Goal: Task Accomplishment & Management: Use online tool/utility

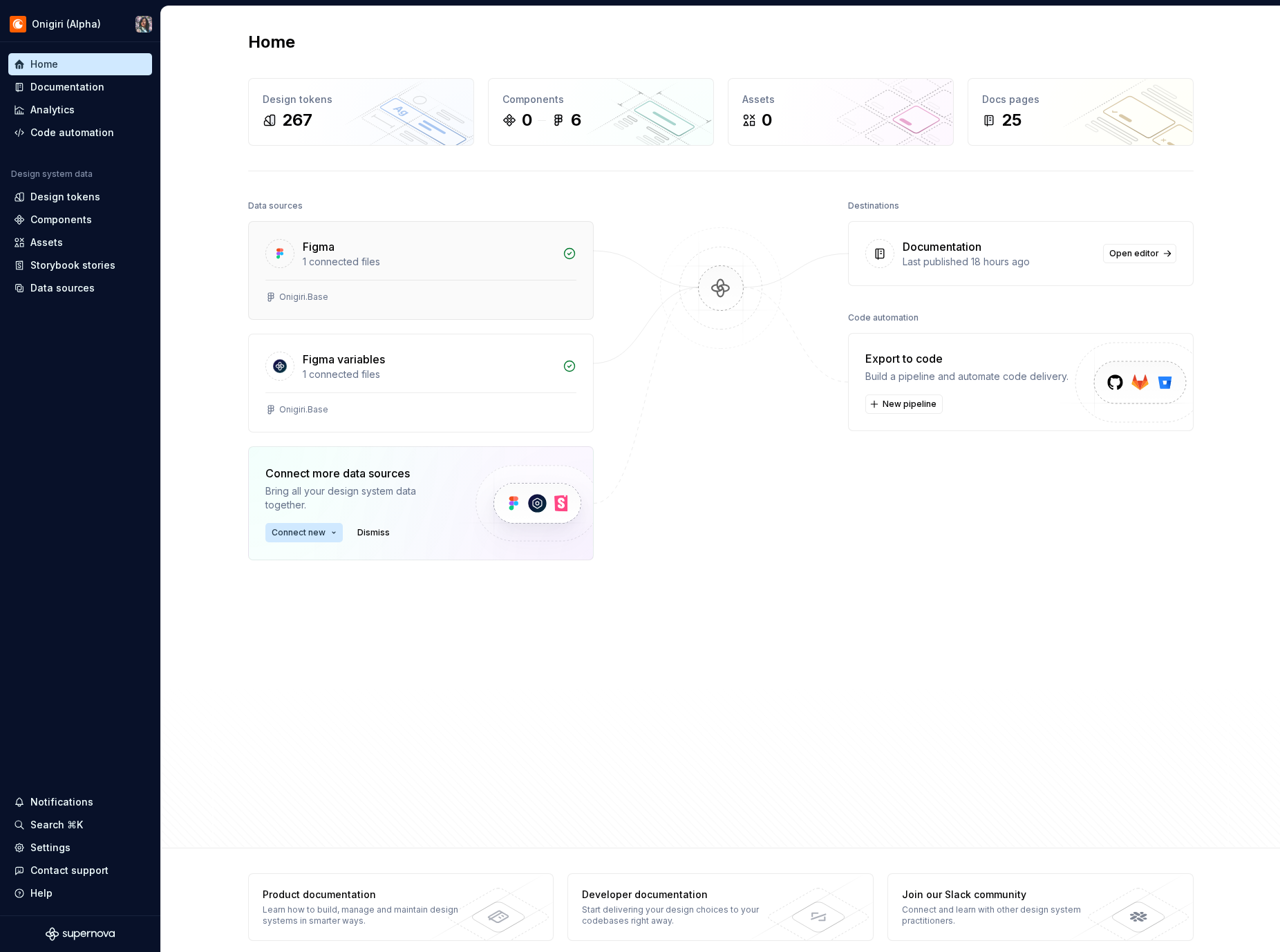
click at [336, 252] on div "Figma" at bounding box center [428, 247] width 252 height 17
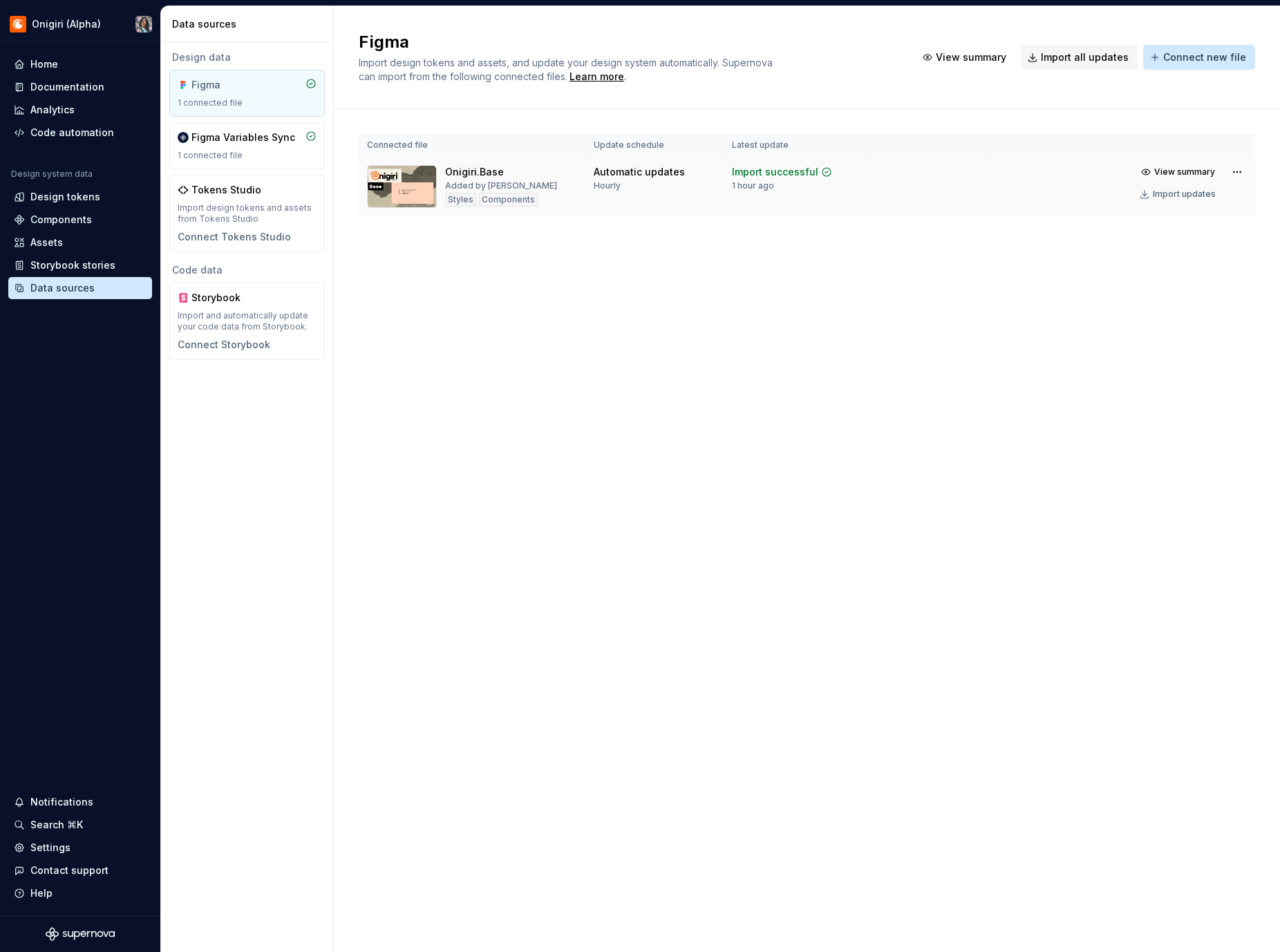
click at [427, 188] on img at bounding box center [401, 186] width 70 height 43
click at [77, 130] on div "Code automation" at bounding box center [72, 133] width 84 height 14
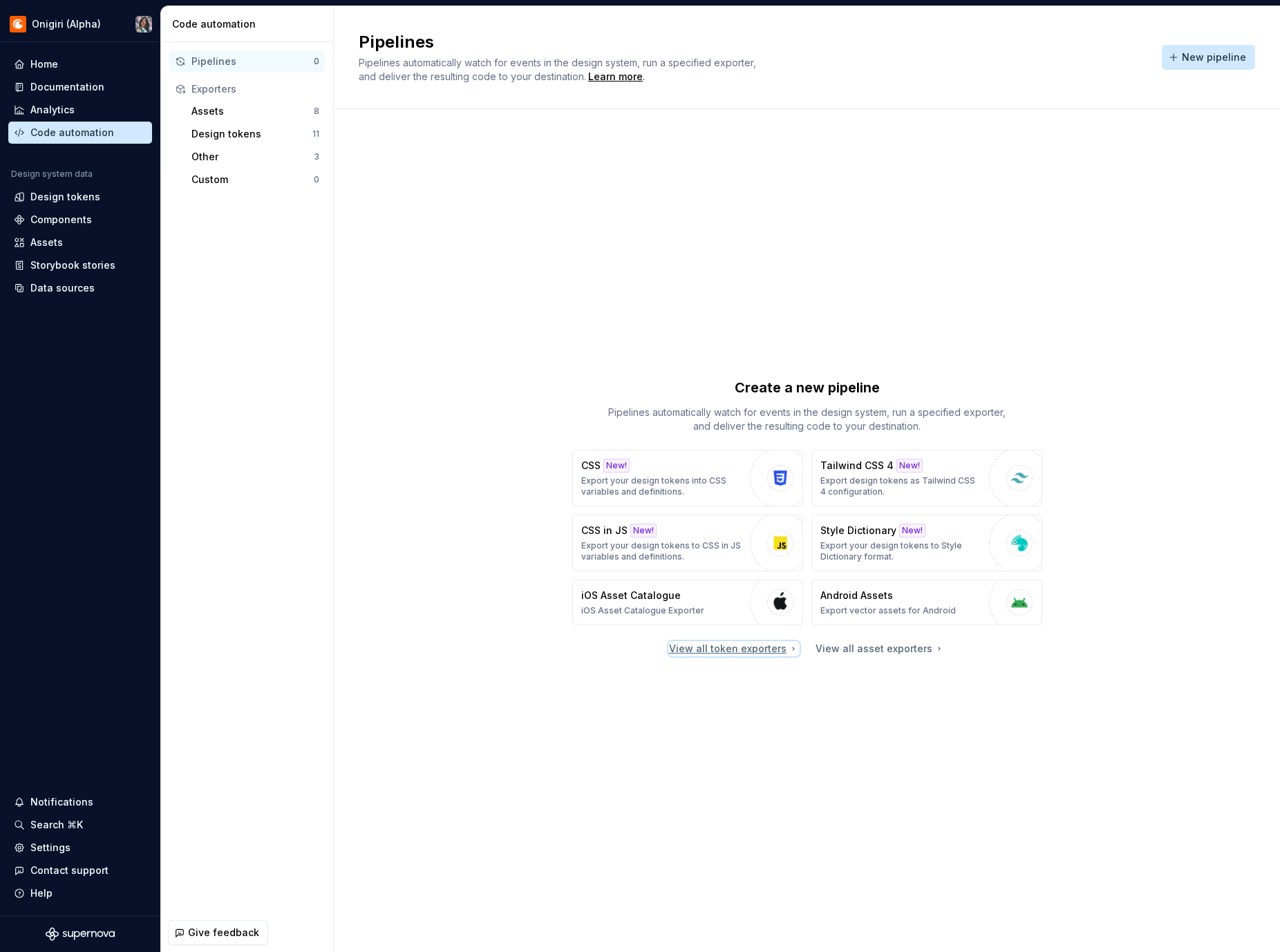
click at [784, 651] on div "View all token exporters" at bounding box center [734, 649] width 130 height 14
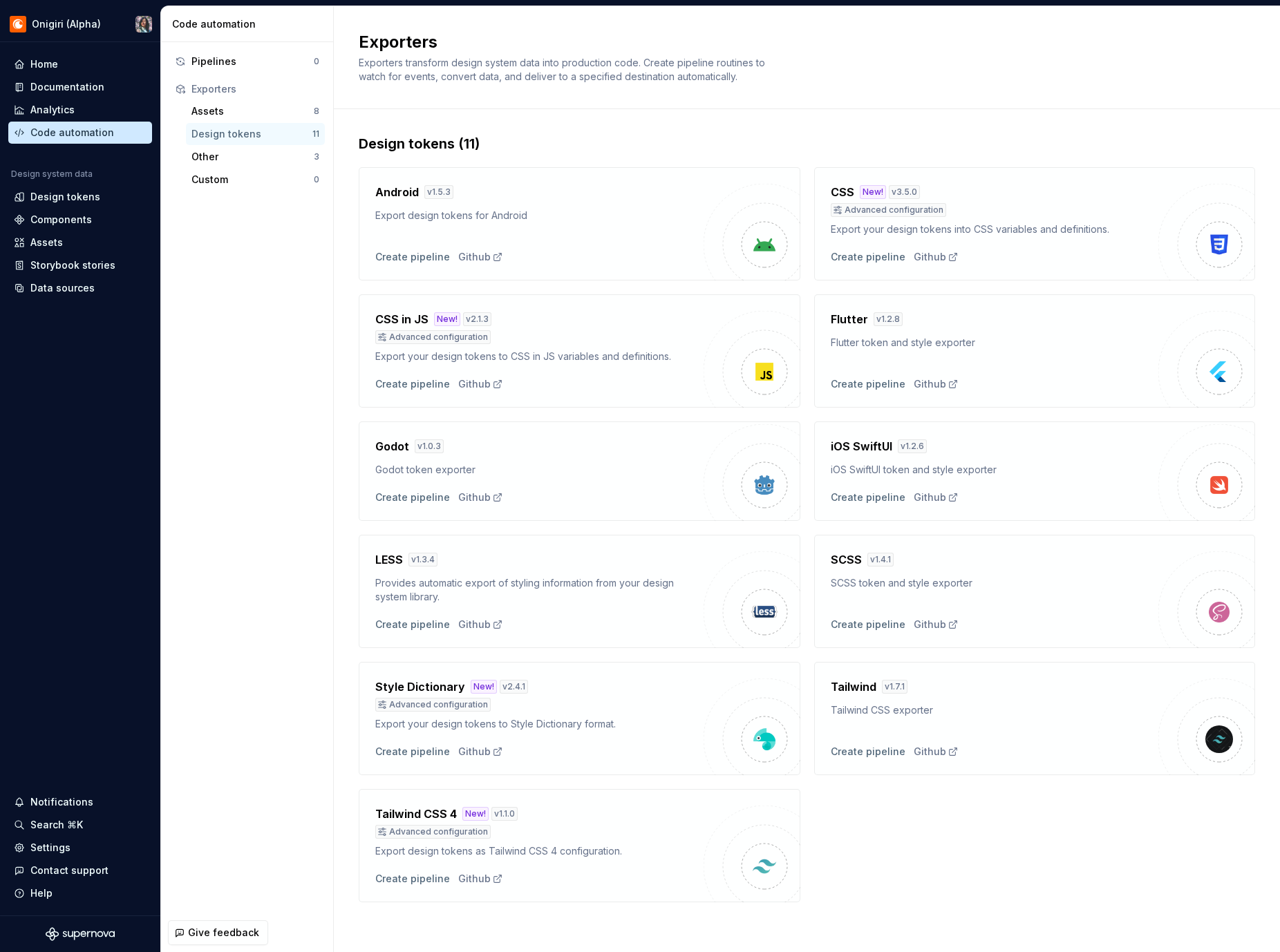
click at [1214, 486] on img at bounding box center [1219, 484] width 28 height 28
click at [1030, 467] on div "iOS SwiftUI token and style exporter" at bounding box center [994, 470] width 328 height 14
click at [1207, 480] on img at bounding box center [1219, 482] width 28 height 28
click at [887, 499] on div "Create pipeline" at bounding box center [868, 495] width 75 height 14
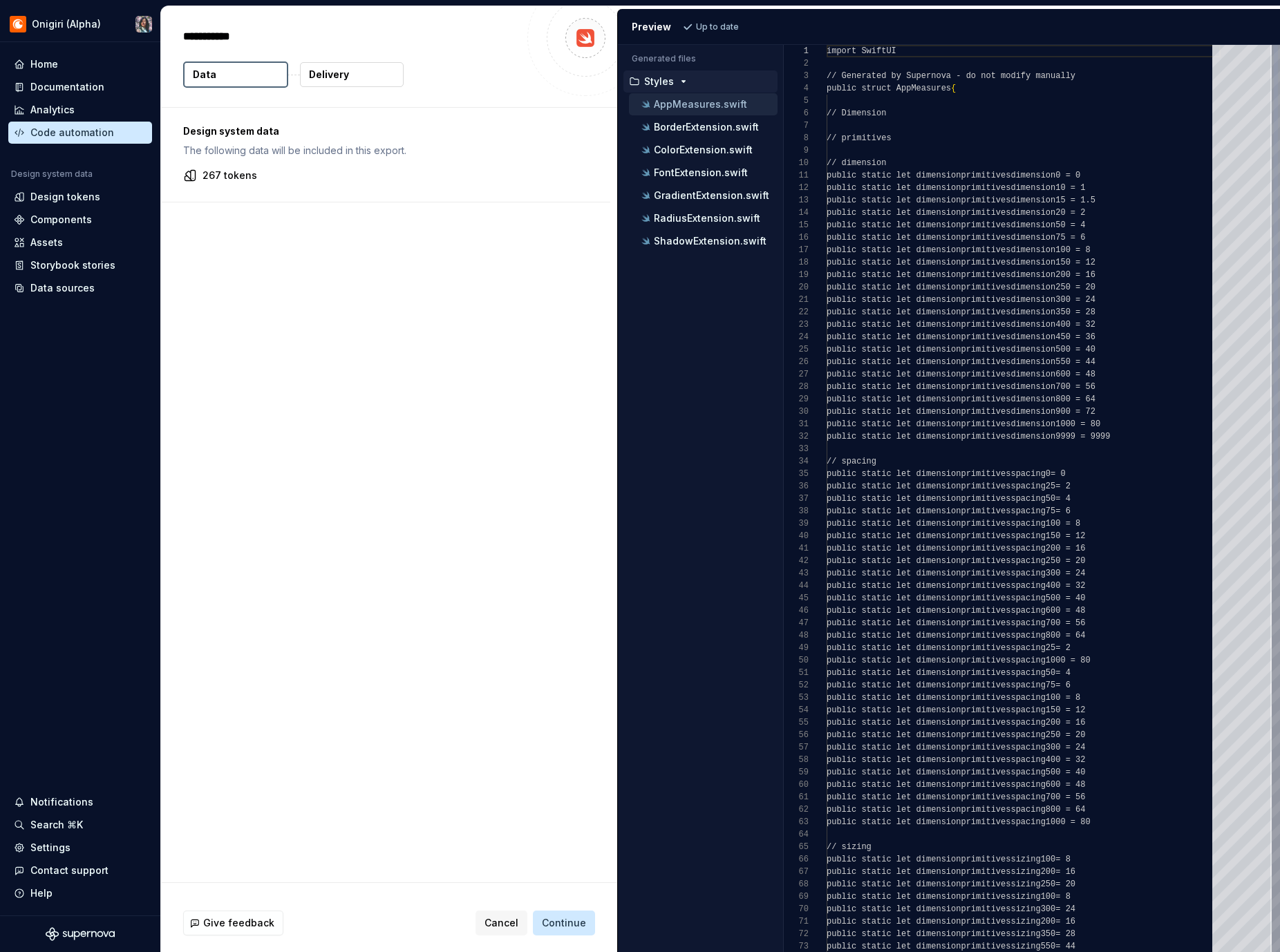
type textarea "*"
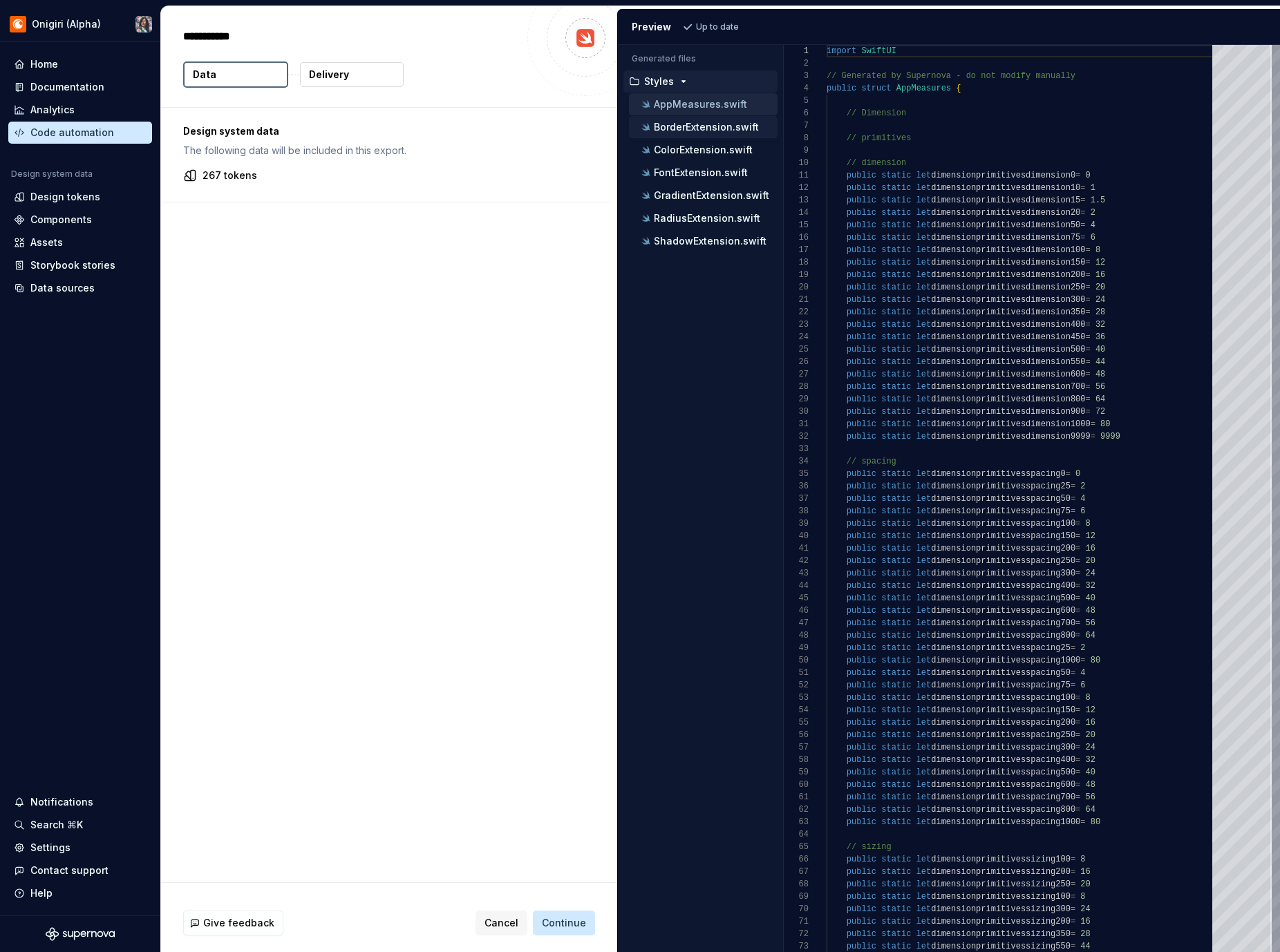
click at [678, 133] on div "BorderExtension.swift" at bounding box center [707, 128] width 139 height 14
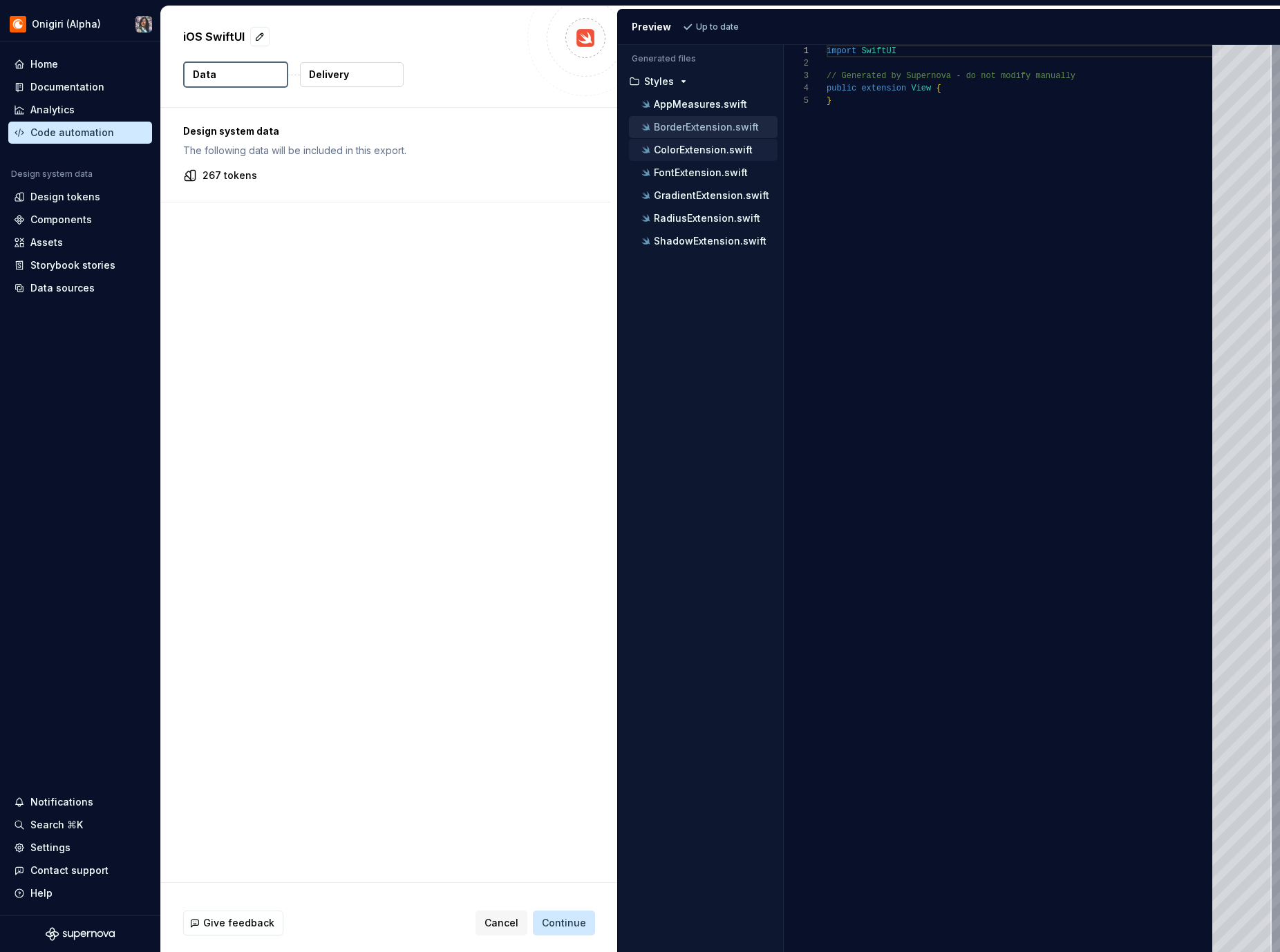
click at [679, 152] on p "ColorExtension.swift" at bounding box center [703, 150] width 99 height 11
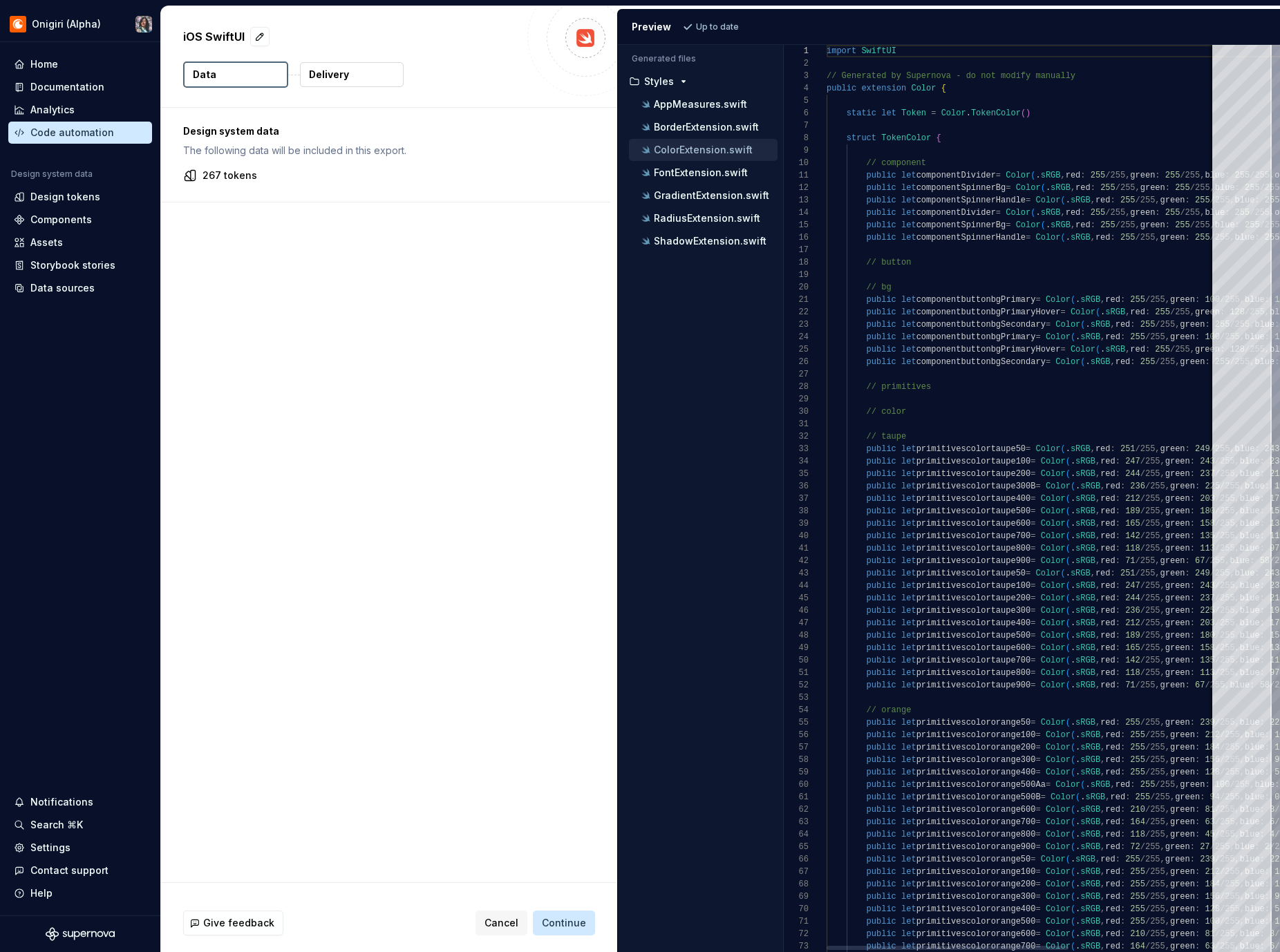
scroll to position [124, 0]
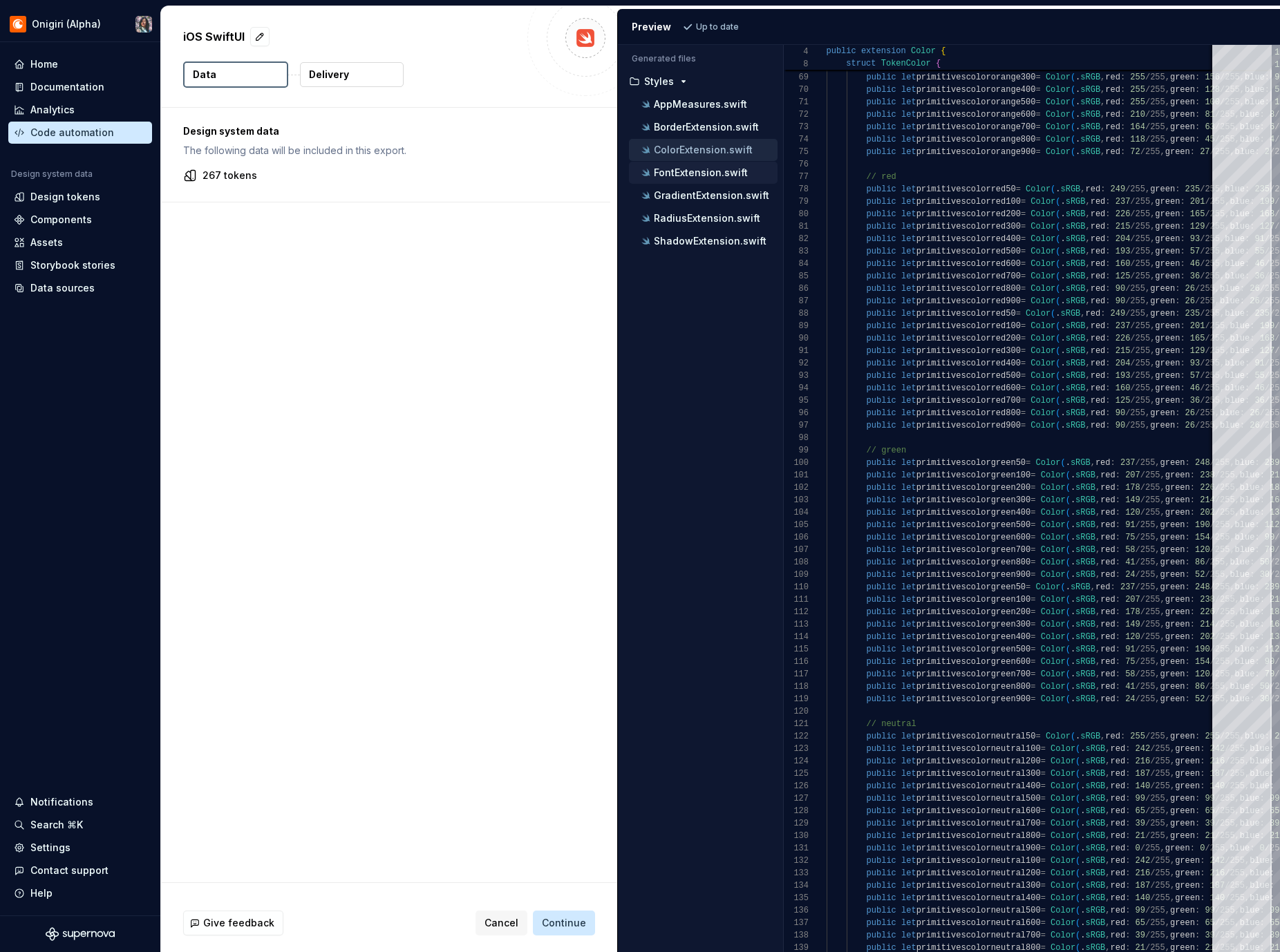
click at [736, 176] on p "FontExtension.swift" at bounding box center [700, 173] width 94 height 11
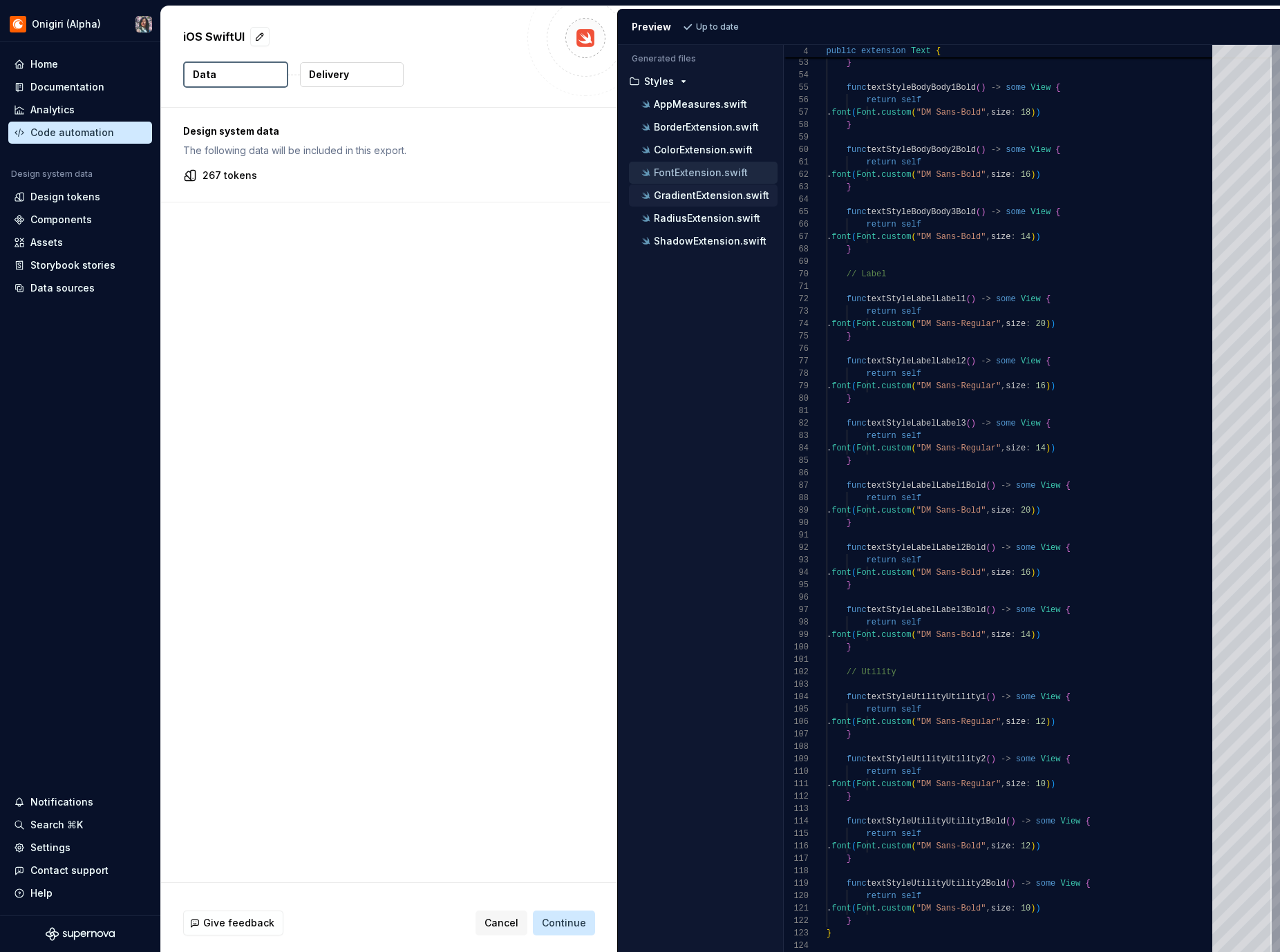
click at [725, 195] on p "GradientExtension.swift" at bounding box center [712, 195] width 116 height 11
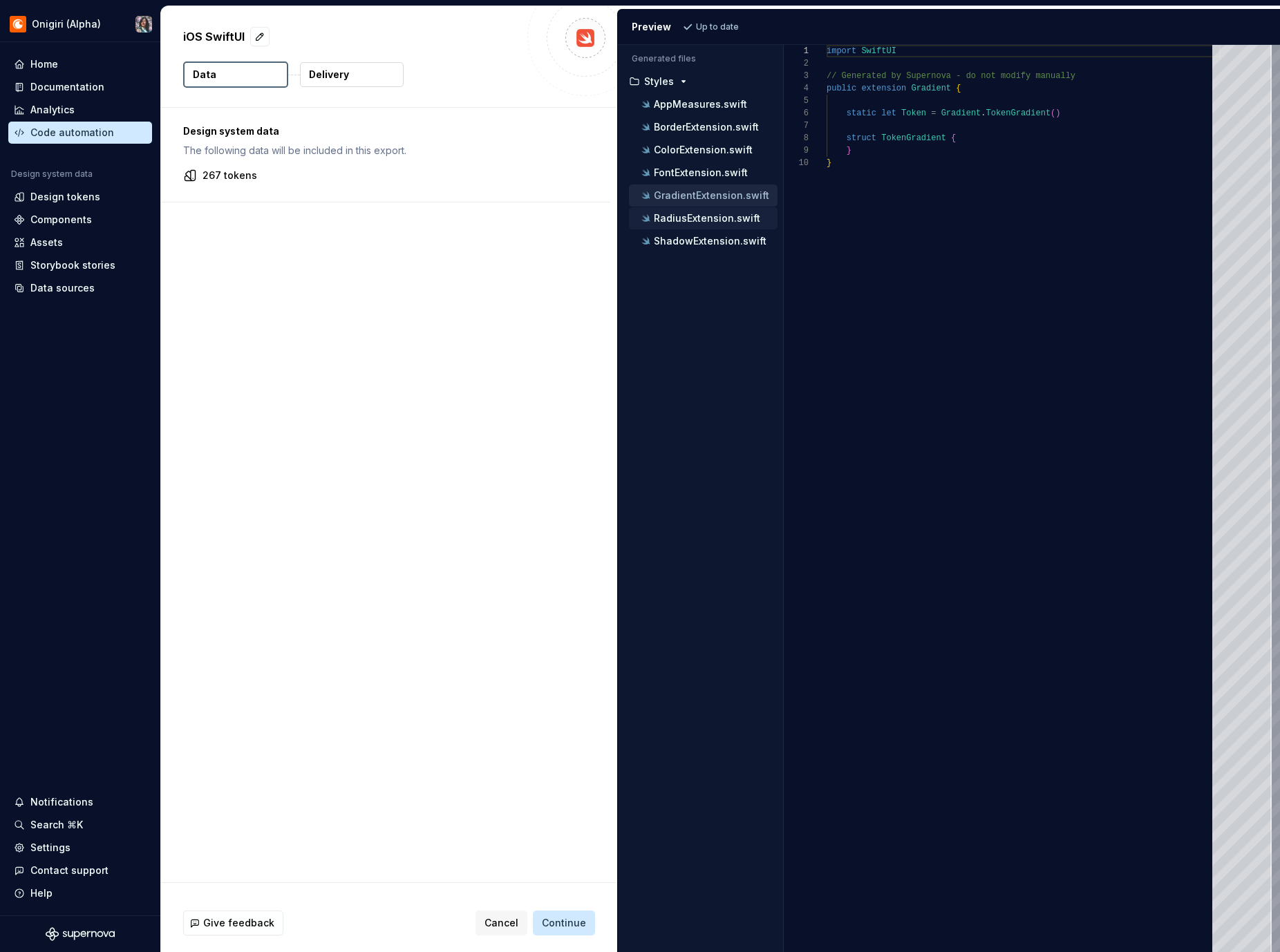
click at [706, 225] on button "RadiusExtension.swift" at bounding box center [703, 219] width 149 height 16
click at [708, 248] on button "ShadowExtension.swift" at bounding box center [703, 241] width 149 height 16
type textarea "**********"
click at [707, 240] on p "ShadowExtension.swift" at bounding box center [710, 241] width 113 height 11
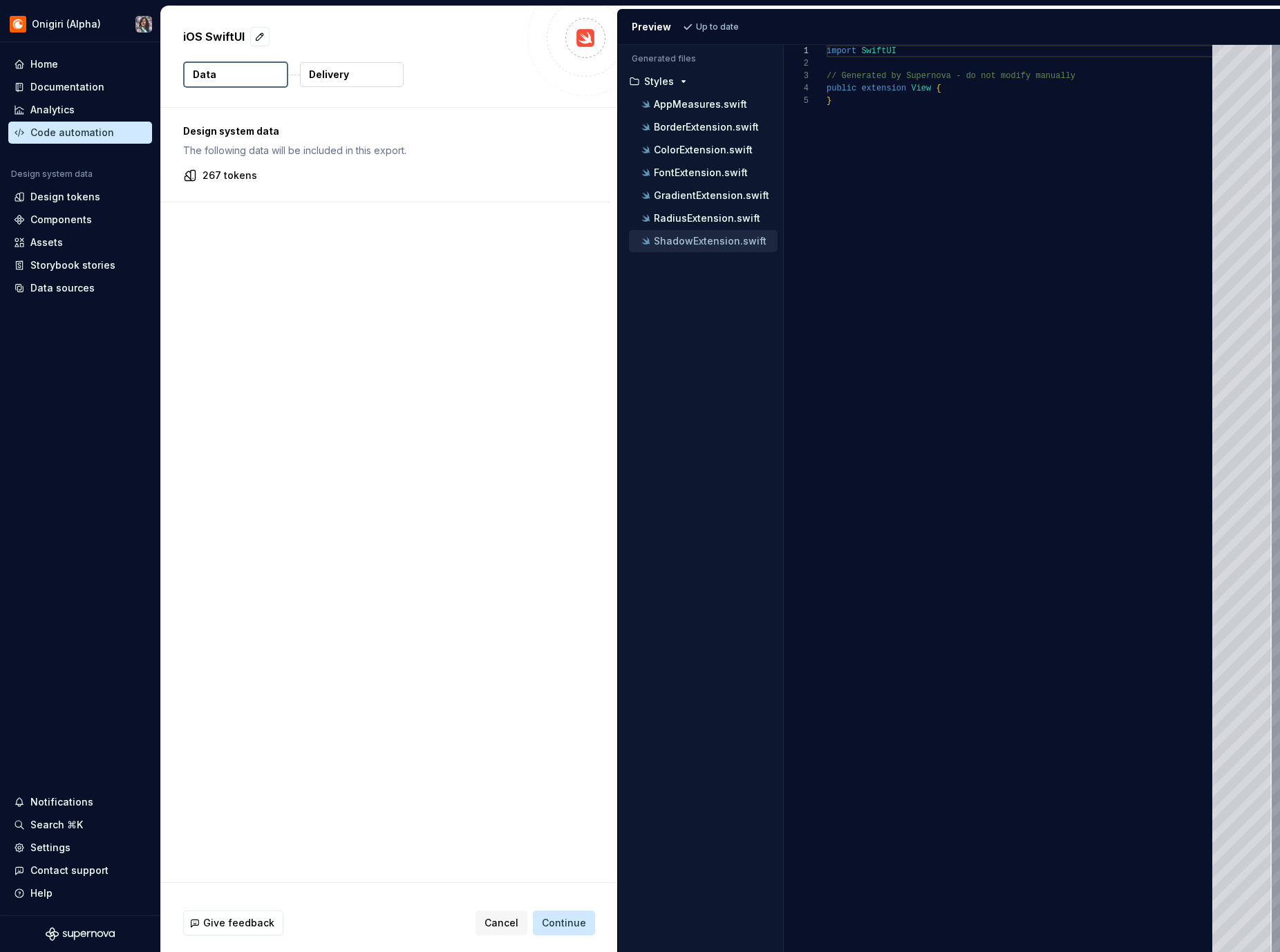
click at [715, 241] on p "ShadowExtension.swift" at bounding box center [710, 241] width 113 height 11
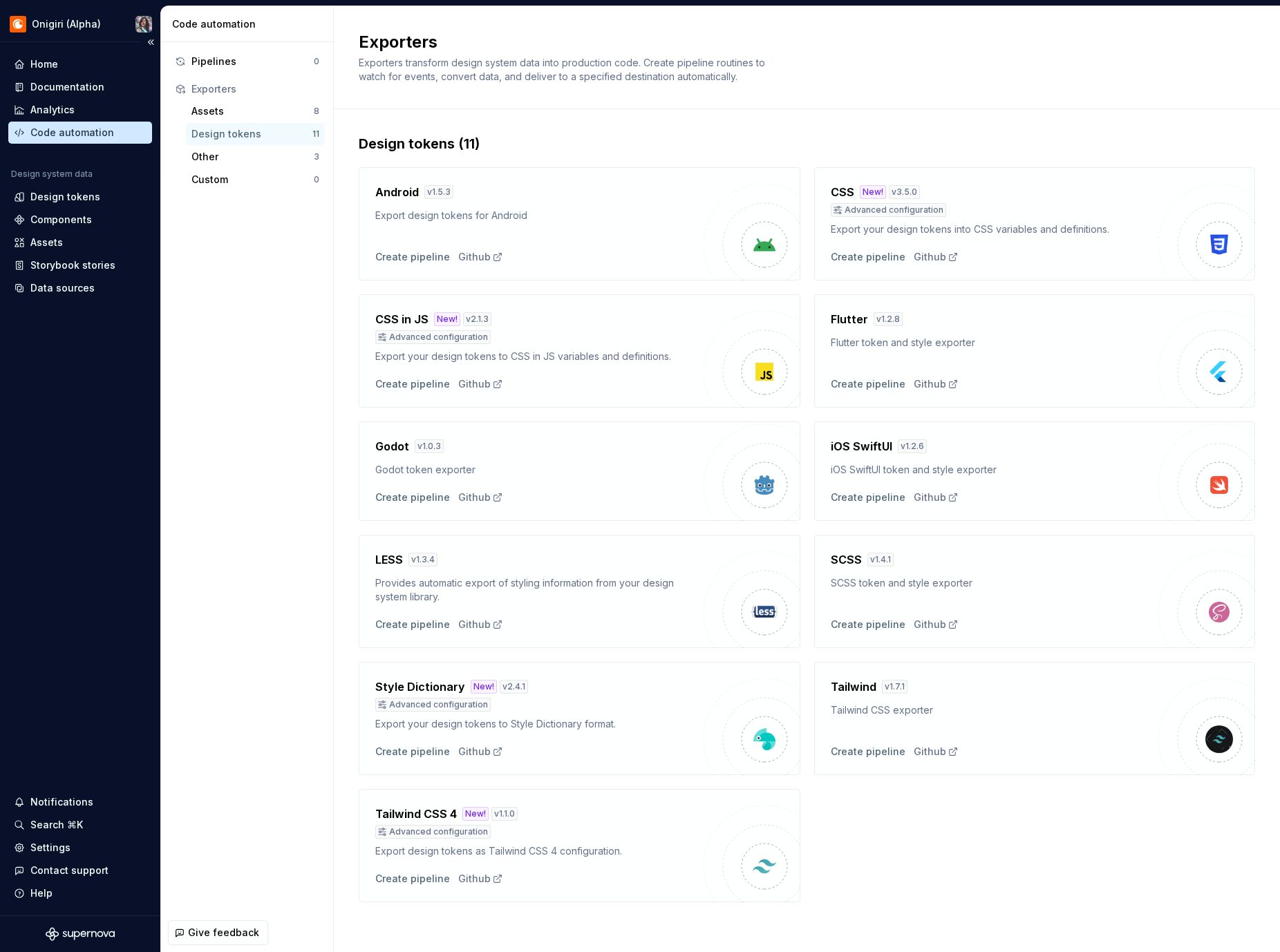
click at [128, 124] on div "Code automation" at bounding box center [80, 132] width 144 height 22
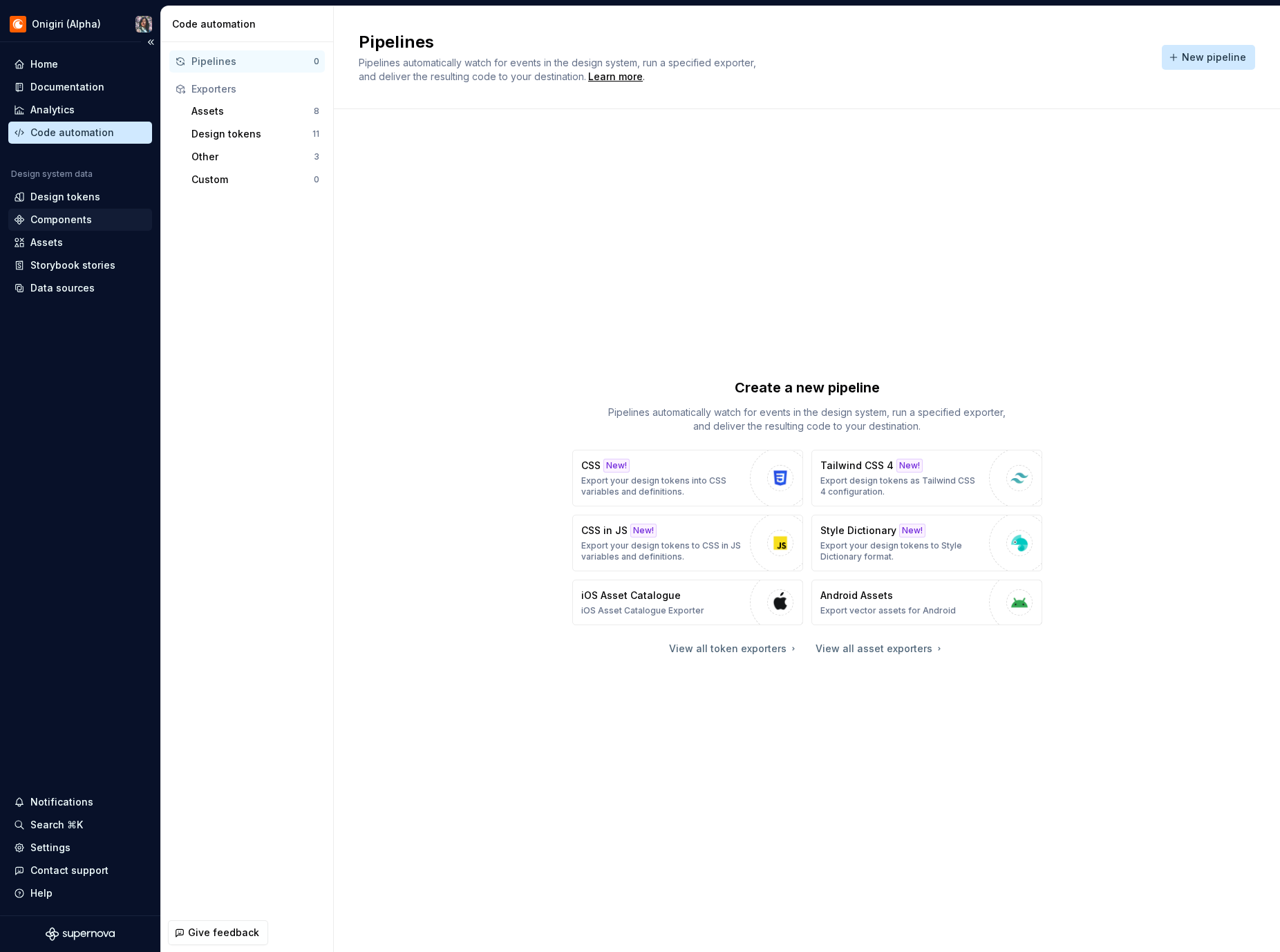
click at [79, 221] on div "Components" at bounding box center [61, 220] width 61 height 14
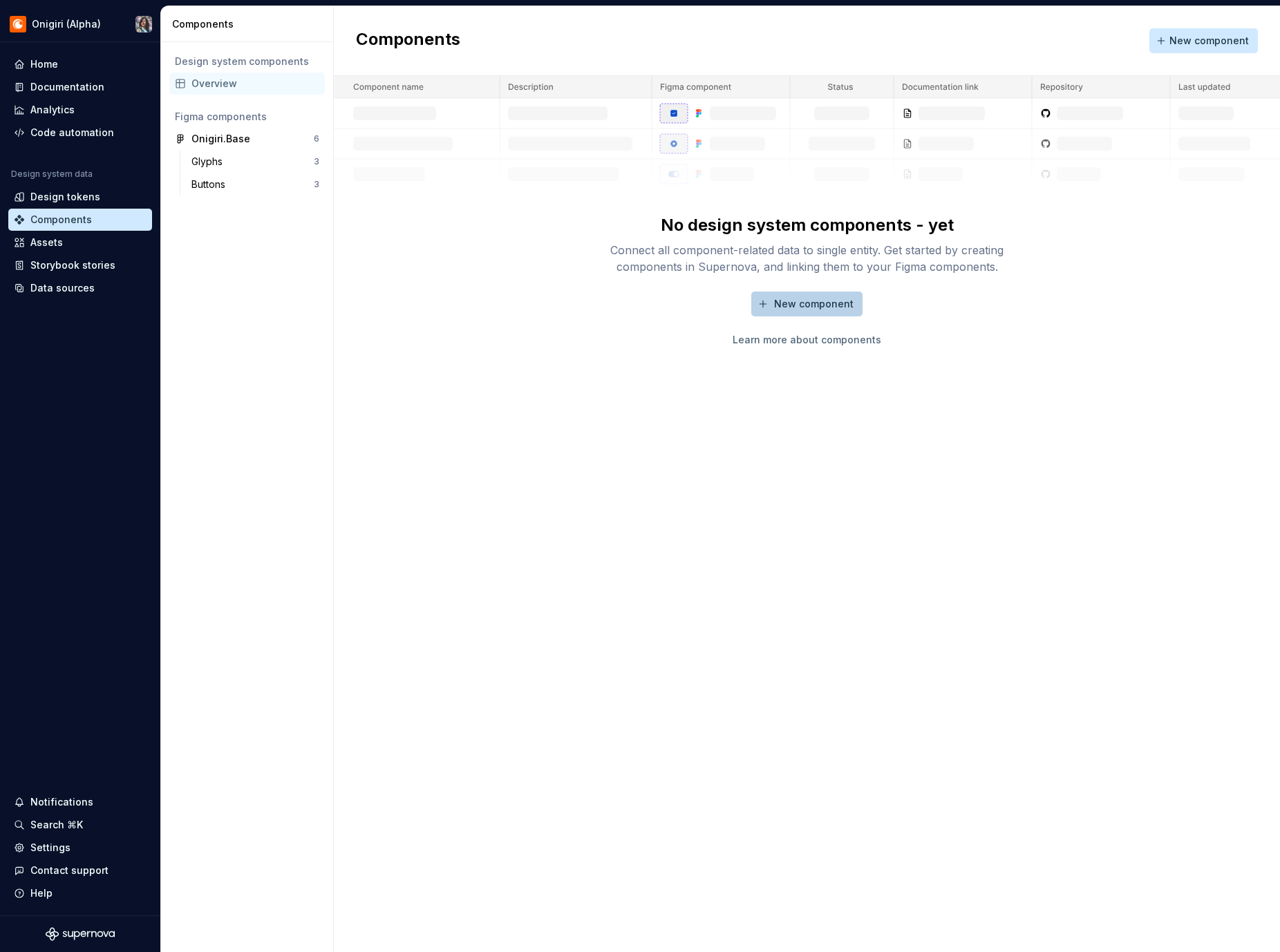
click at [829, 305] on span "New component" at bounding box center [814, 304] width 80 height 14
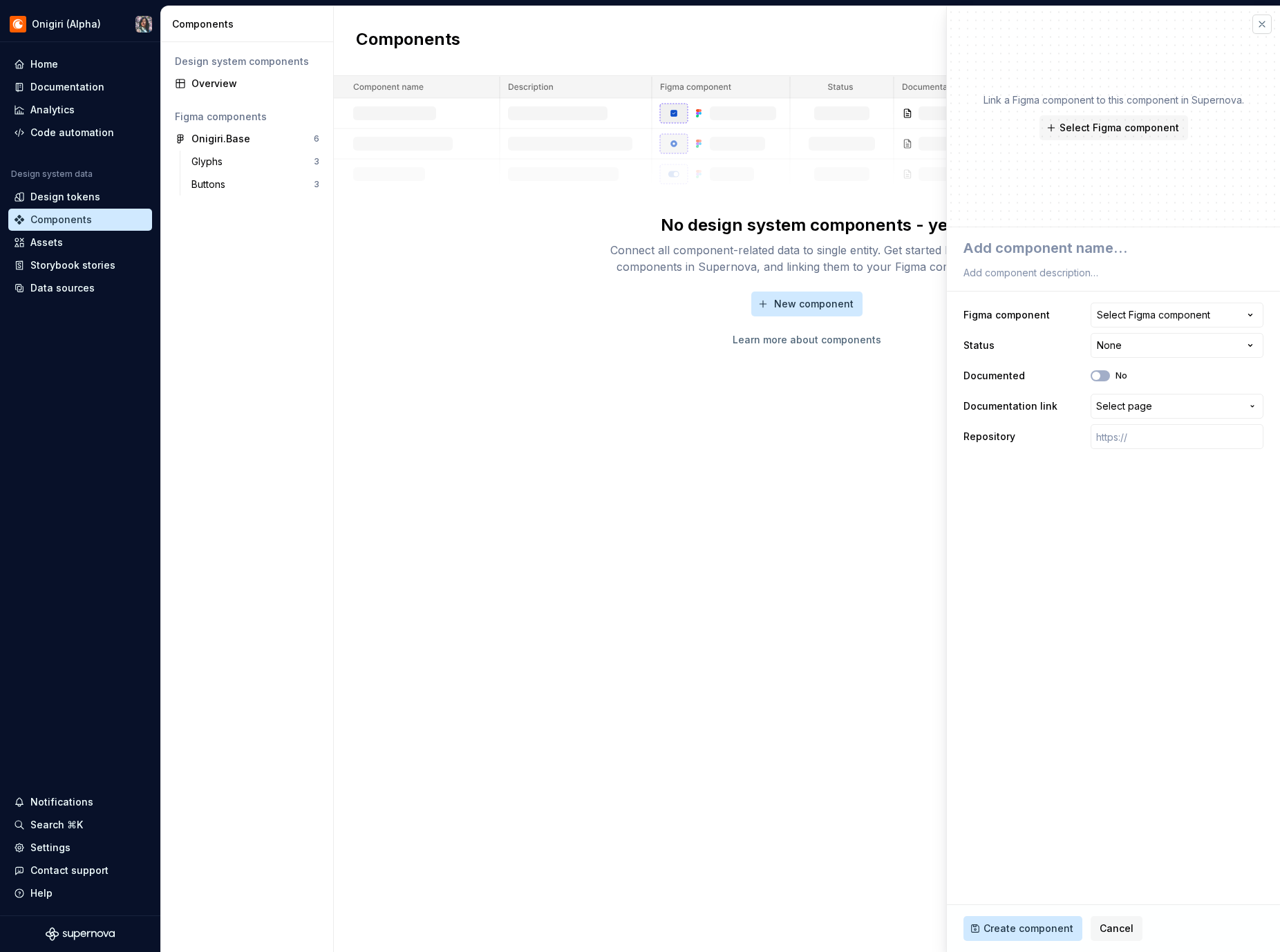
click at [1262, 27] on button "button" at bounding box center [1262, 24] width 19 height 19
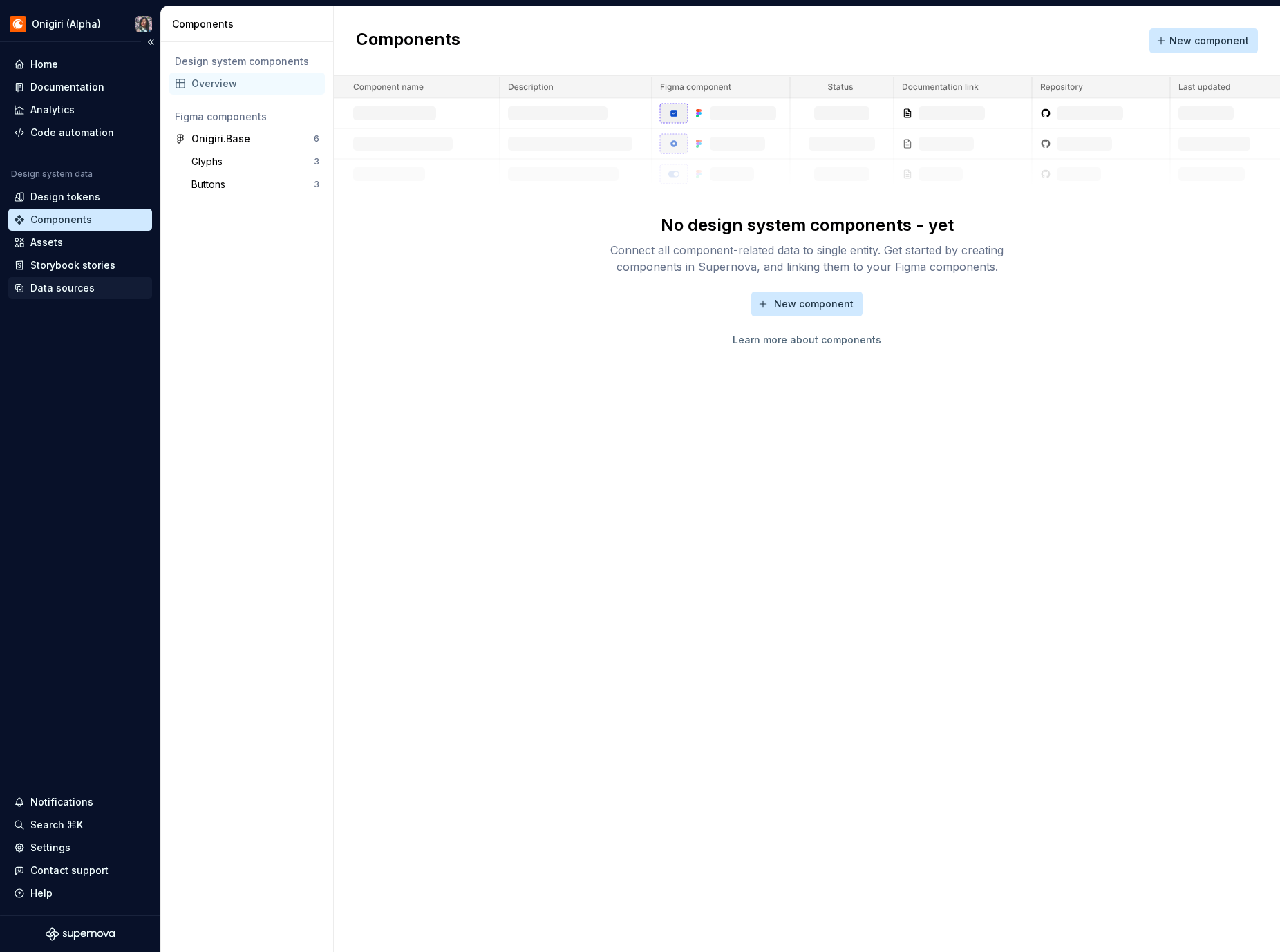
click at [84, 288] on div "Data sources" at bounding box center [62, 288] width 64 height 14
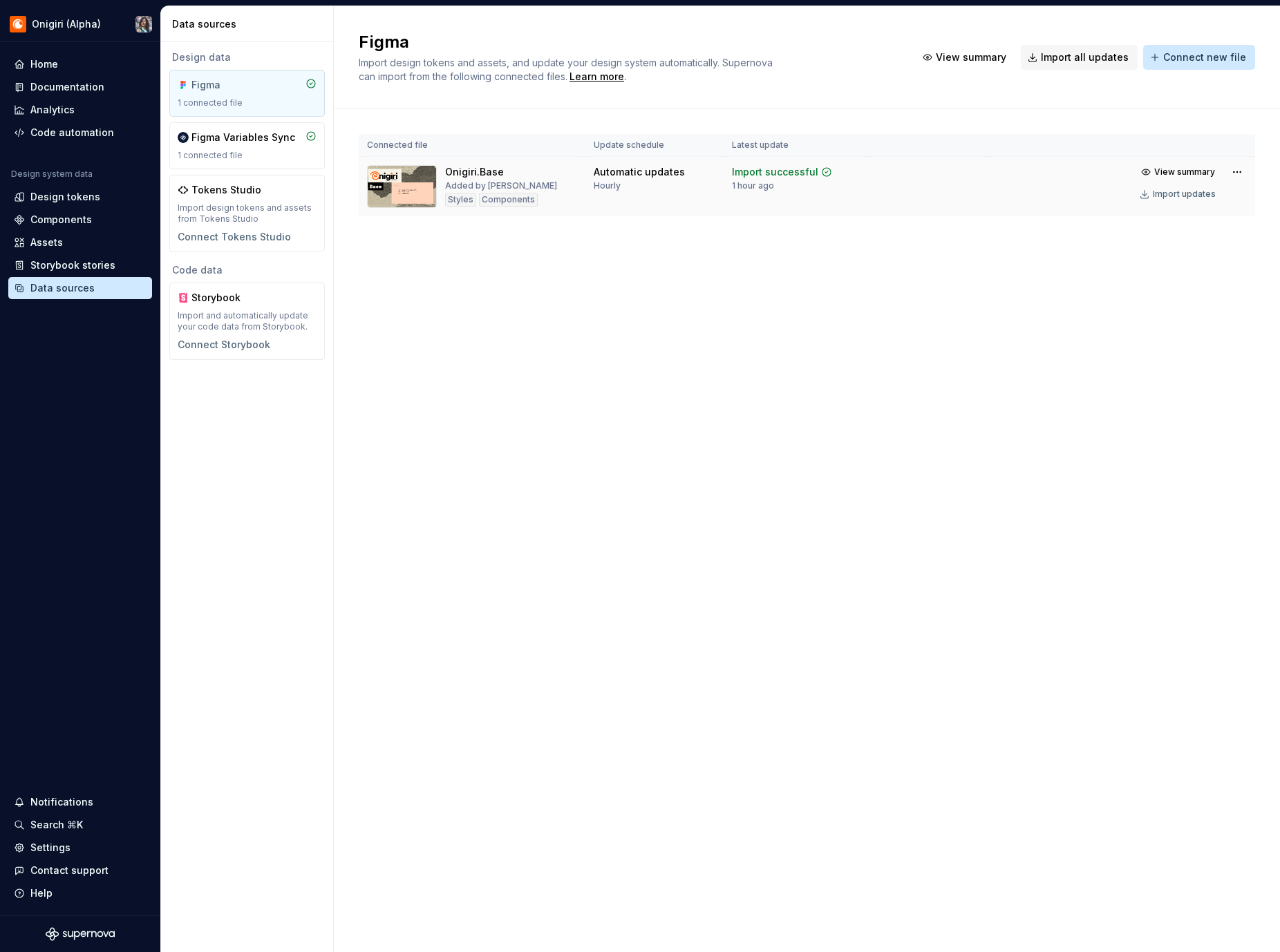
click at [451, 178] on div "Onigiri.Base" at bounding box center [474, 172] width 59 height 14
click at [56, 138] on div "Code automation" at bounding box center [72, 133] width 84 height 14
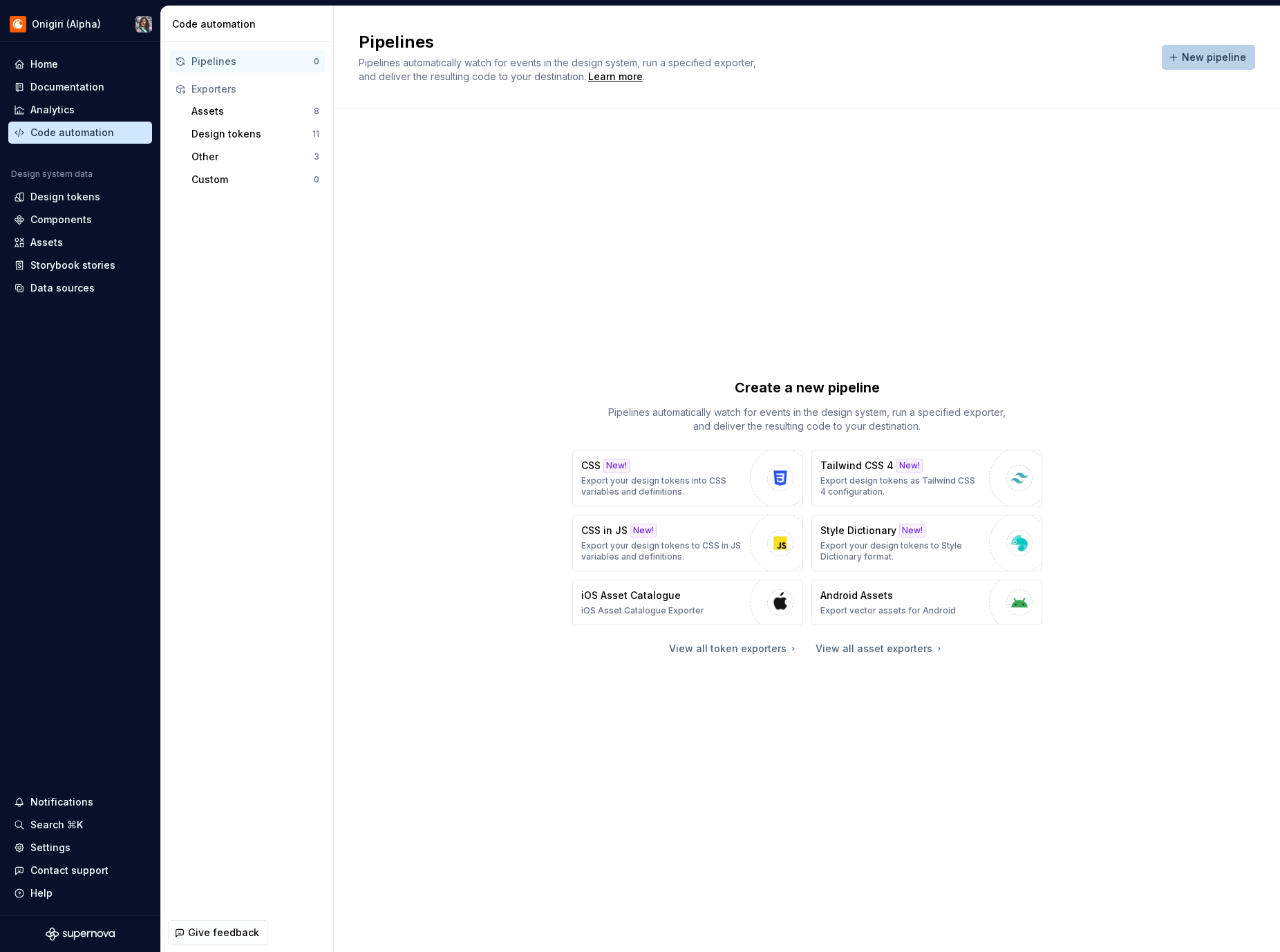
click at [1207, 63] on span "New pipeline" at bounding box center [1214, 58] width 64 height 14
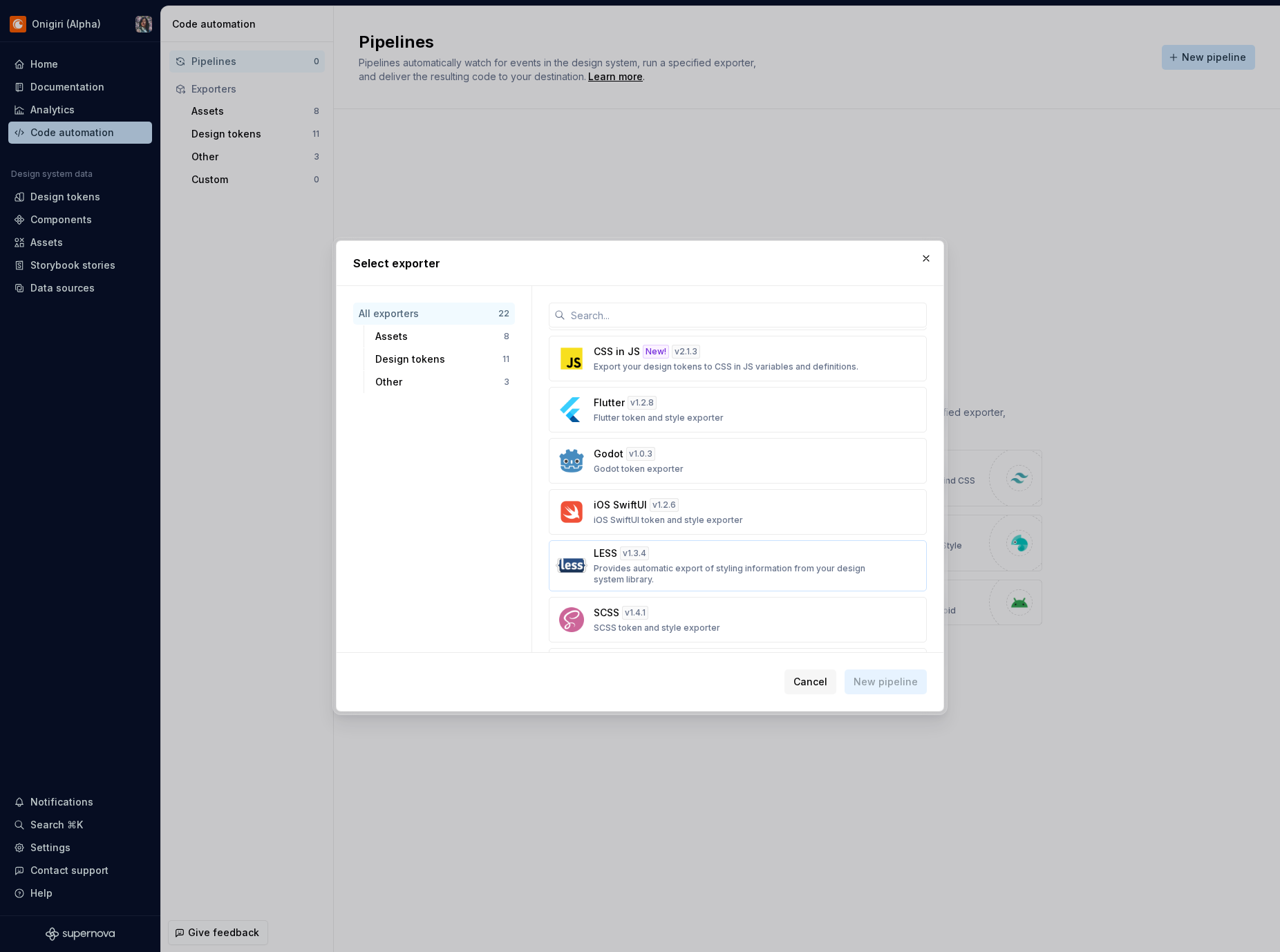
scroll to position [551, 0]
click at [683, 459] on div "Godot v 1.0.3 Godot token exporter" at bounding box center [733, 462] width 280 height 28
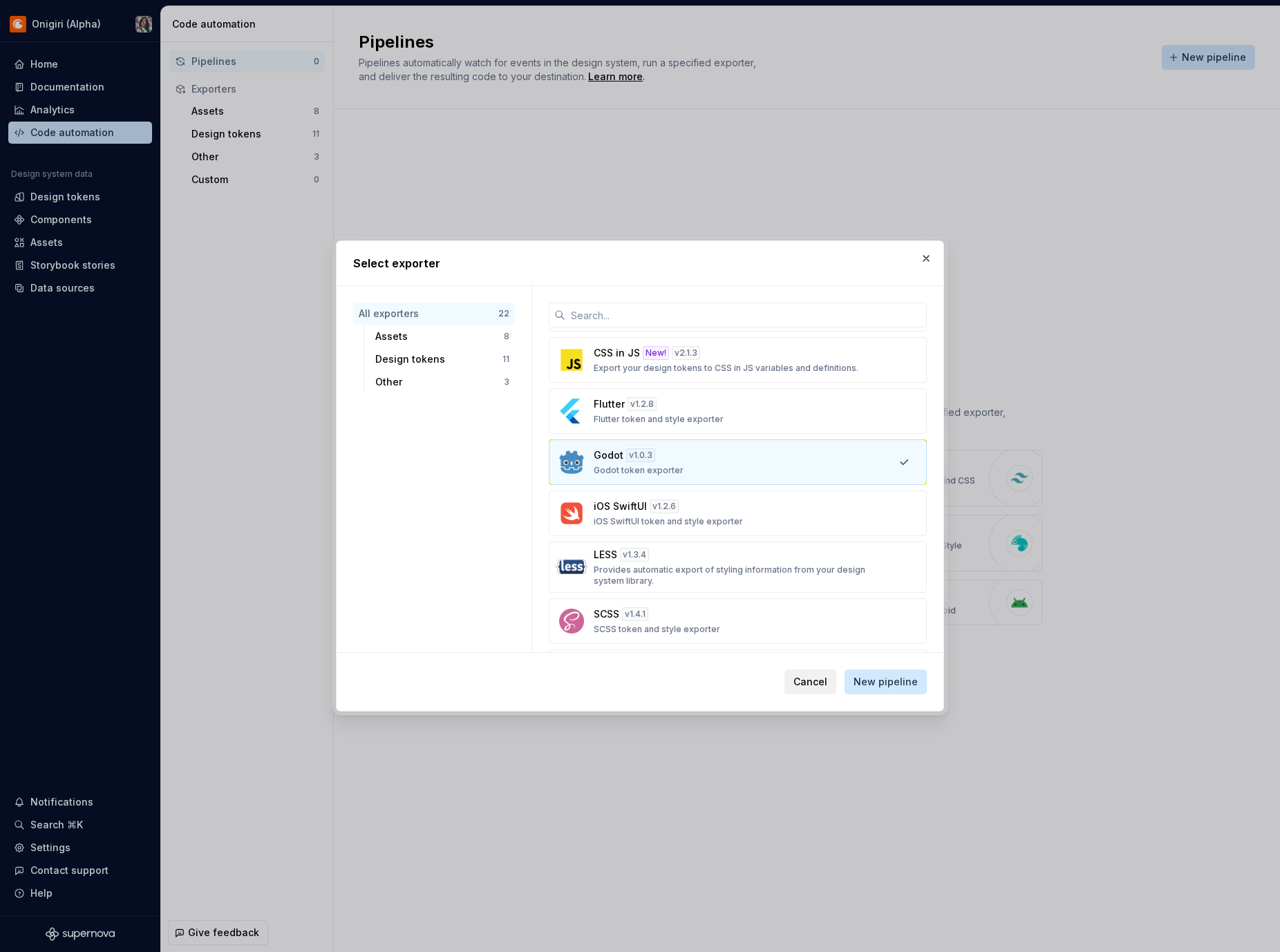
click at [810, 681] on span "Cancel" at bounding box center [810, 682] width 34 height 14
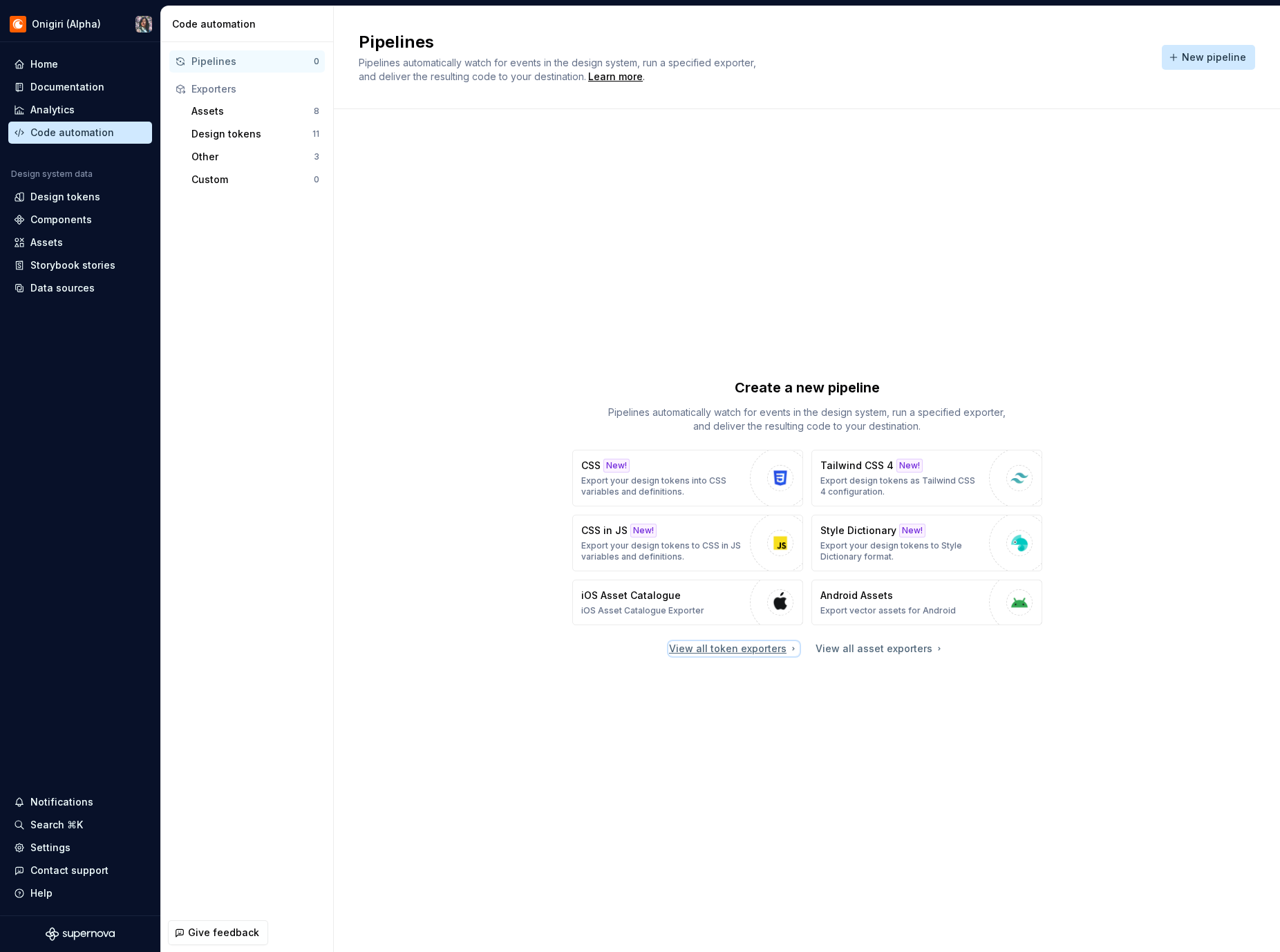
click at [777, 642] on div "View all token exporters" at bounding box center [734, 649] width 130 height 14
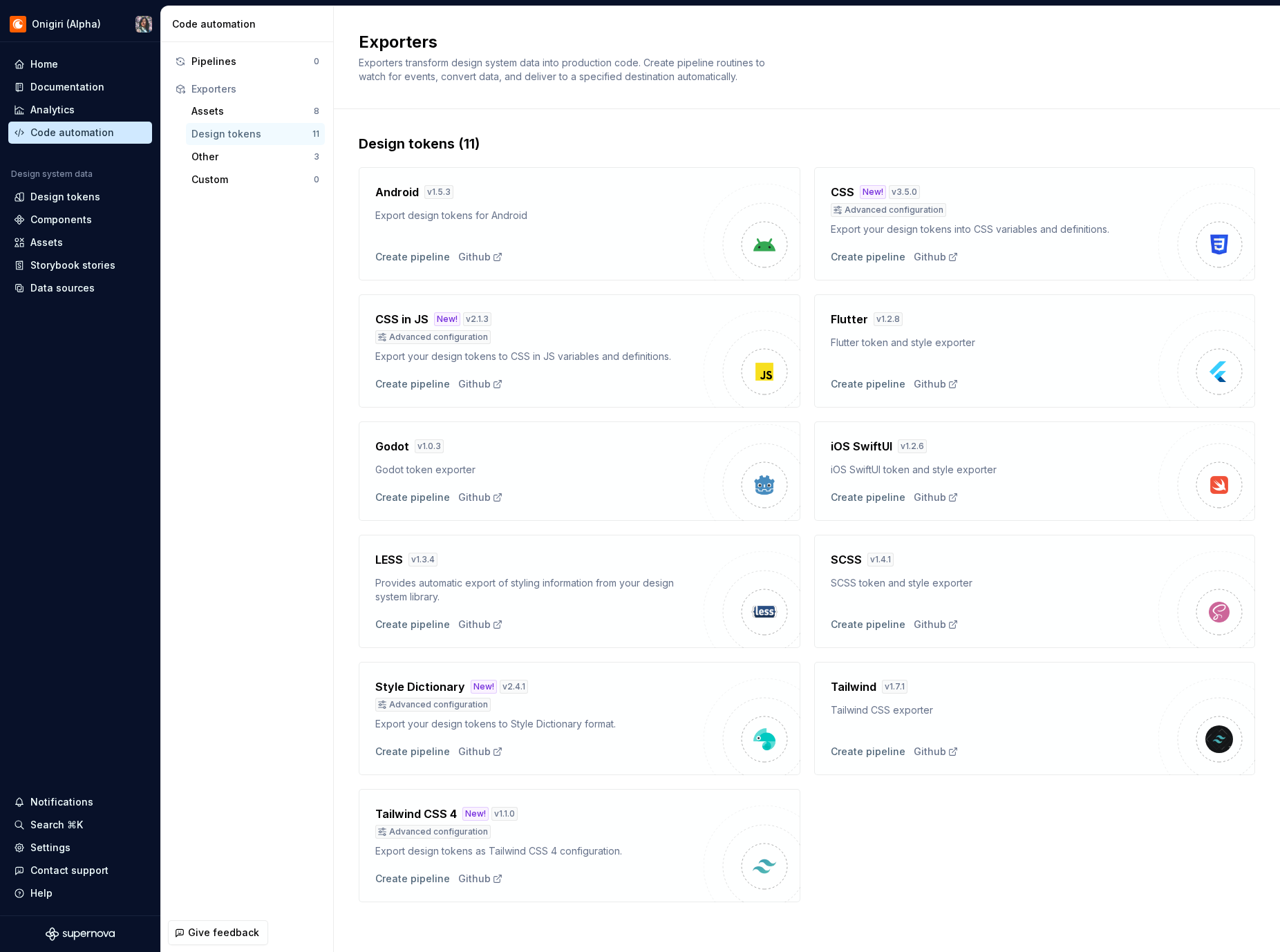
click at [735, 468] on img at bounding box center [752, 472] width 97 height 97
click at [413, 496] on div "Create pipeline" at bounding box center [413, 498] width 75 height 14
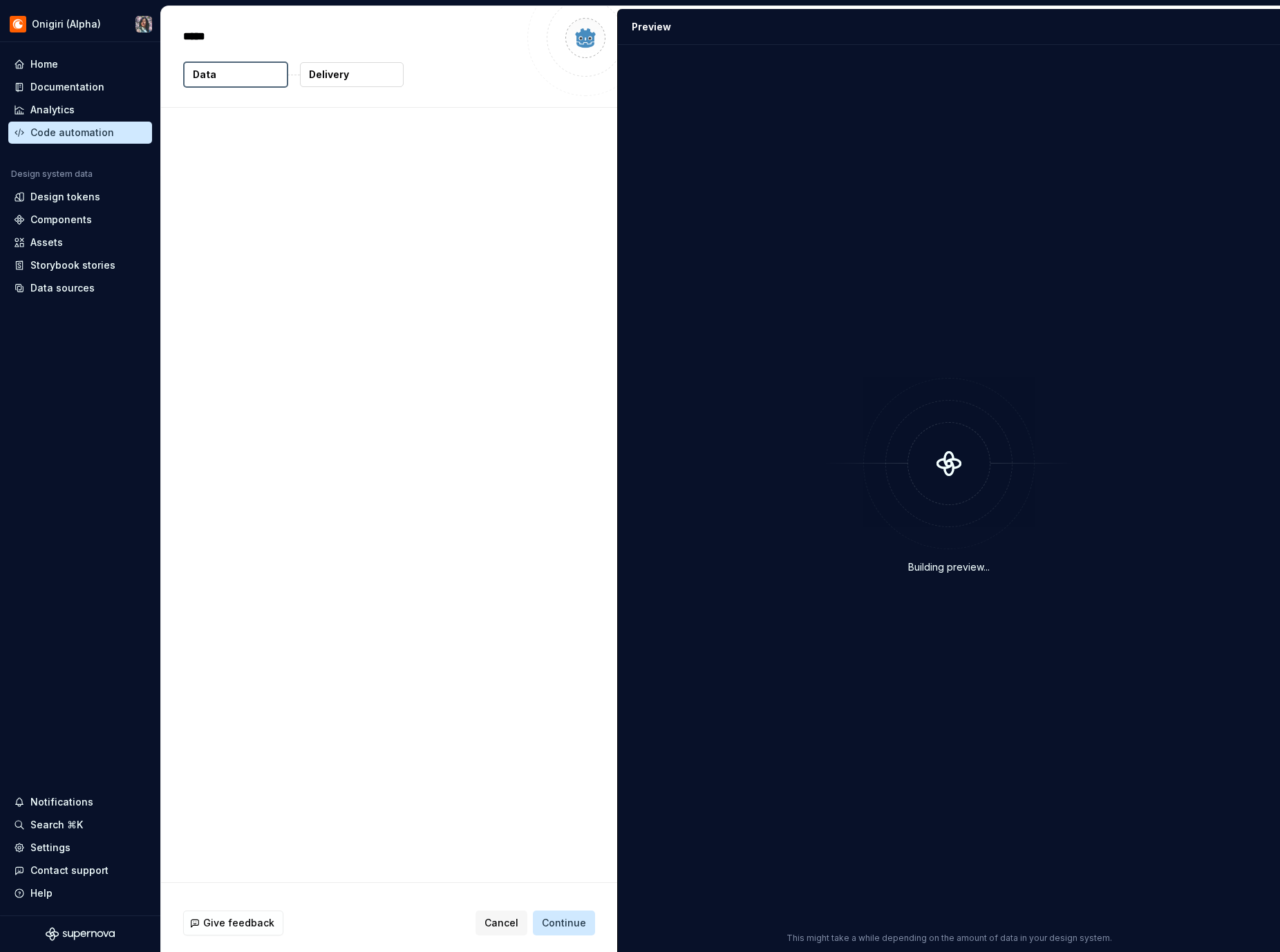
type textarea "*"
